Goal: Transaction & Acquisition: Book appointment/travel/reservation

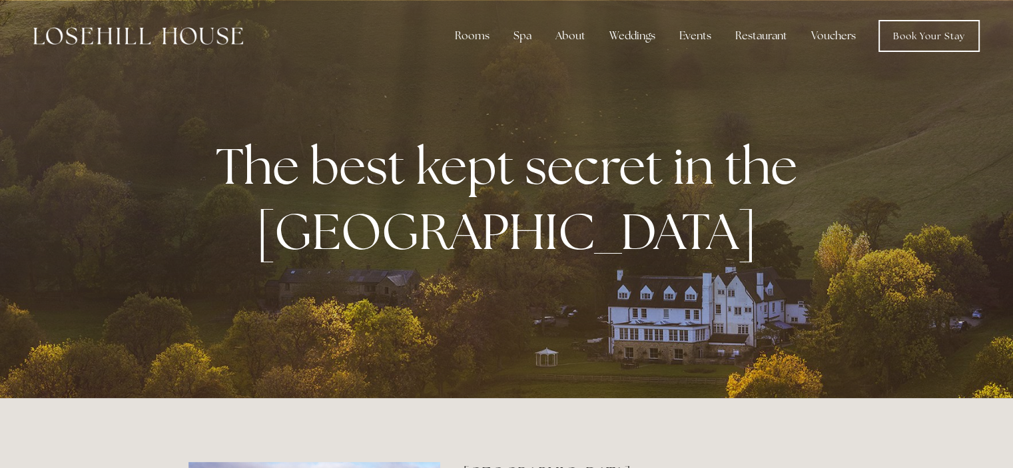
click at [480, 37] on div "Rooms" at bounding box center [472, 36] width 56 height 27
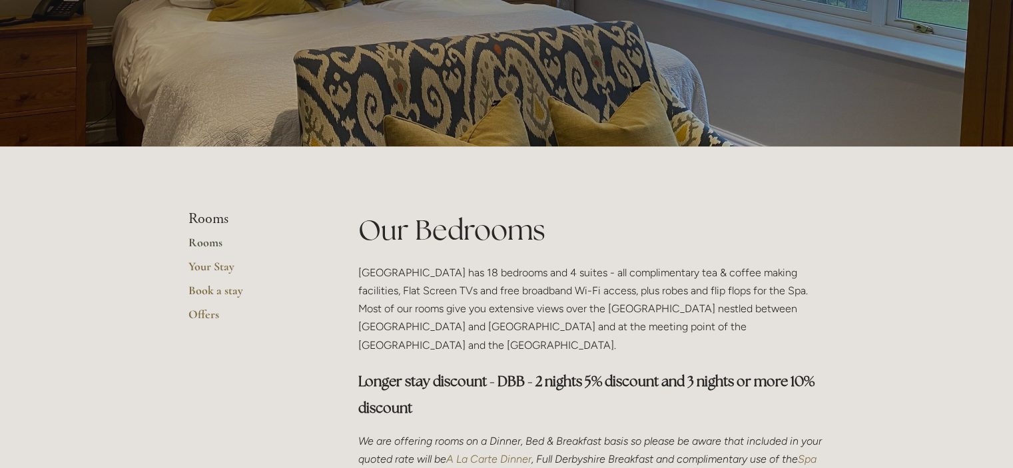
scroll to position [133, 0]
click at [232, 274] on link "Your Stay" at bounding box center [251, 271] width 127 height 24
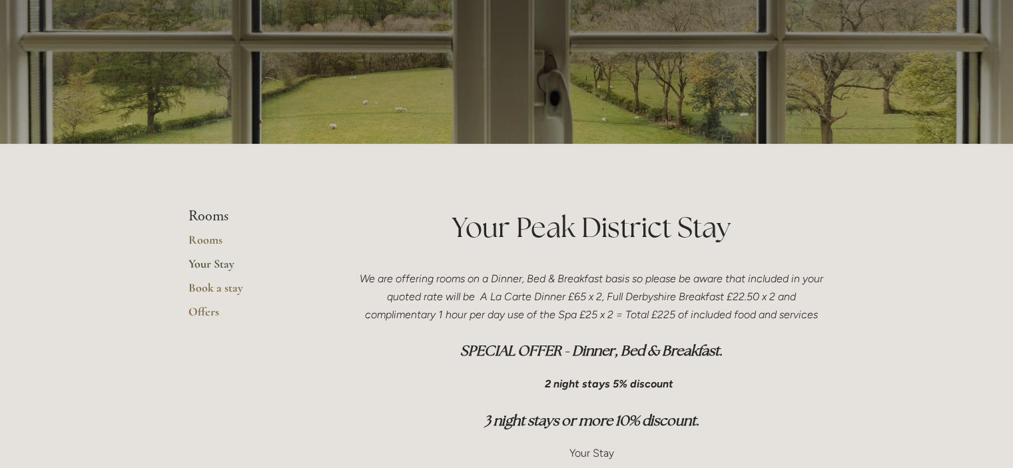
scroll to position [140, 0]
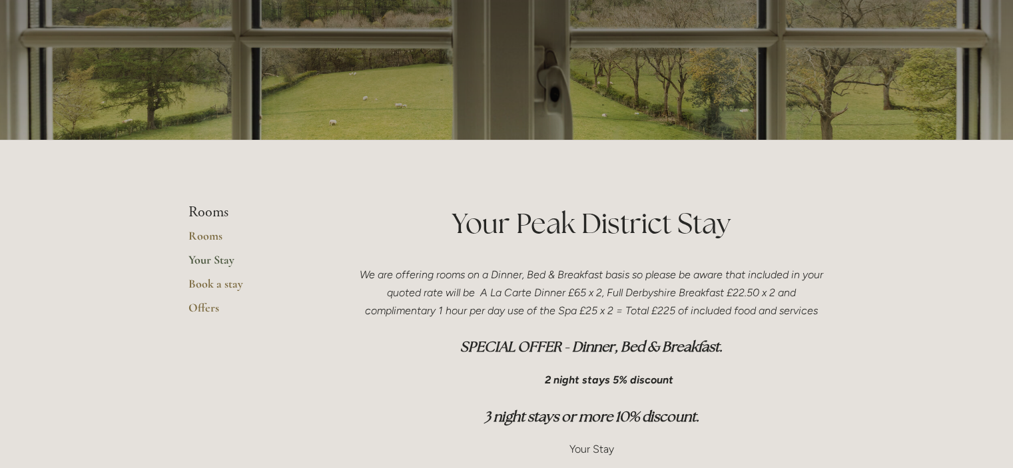
click at [221, 280] on link "Book a stay" at bounding box center [251, 288] width 127 height 24
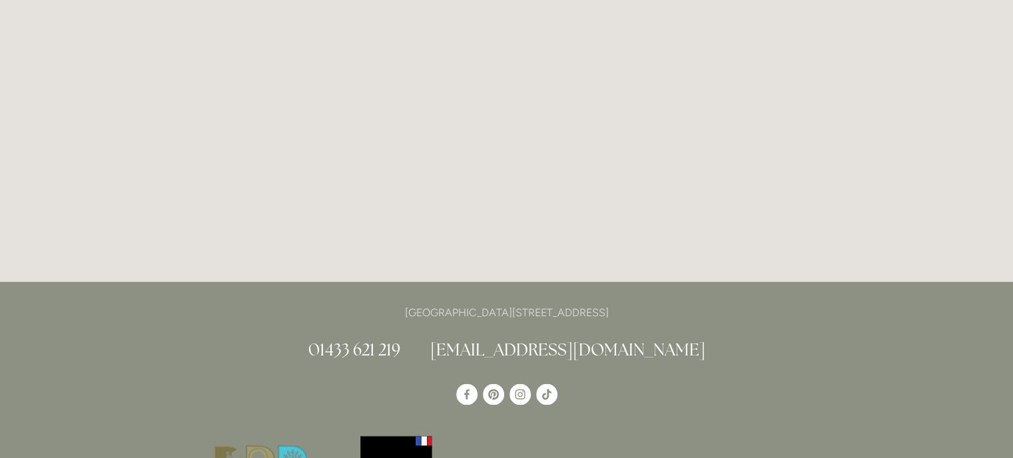
scroll to position [2227, 0]
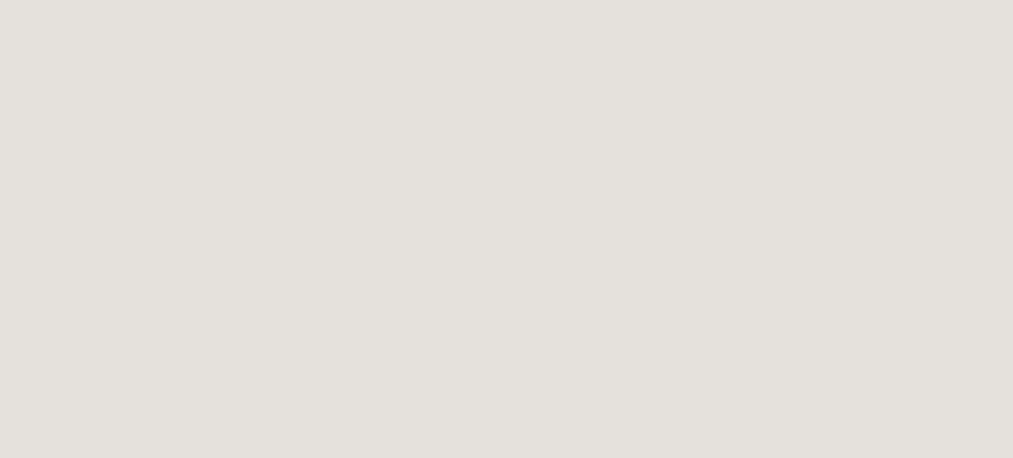
click at [952, 311] on html "Rooms Rooms Your Stay Book a stay Offers Spa Spa About" at bounding box center [506, 454] width 1013 height 3288
